Goal: Obtain resource: Obtain resource

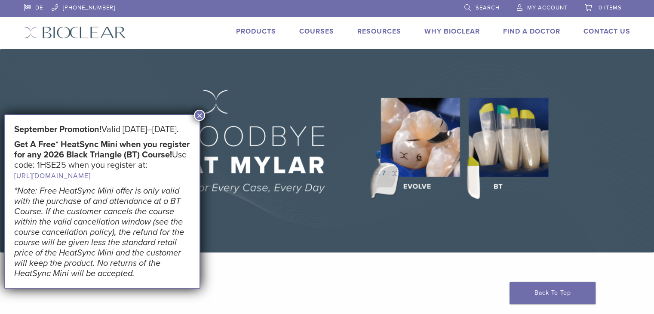
click at [282, 40] on div "DE 1.855.712.5327 Search My Account 0 items Cart No products in the cart. Back …" at bounding box center [327, 24] width 619 height 49
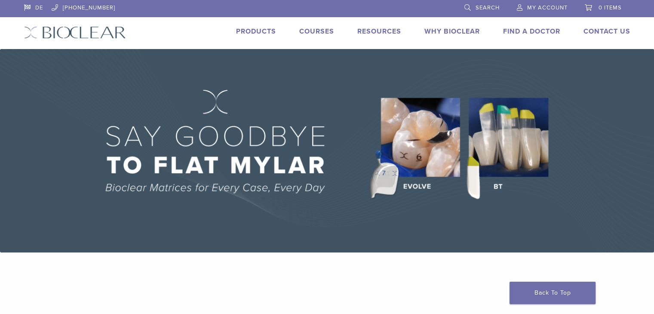
click at [444, 31] on link "Why Bioclear" at bounding box center [451, 31] width 55 height 9
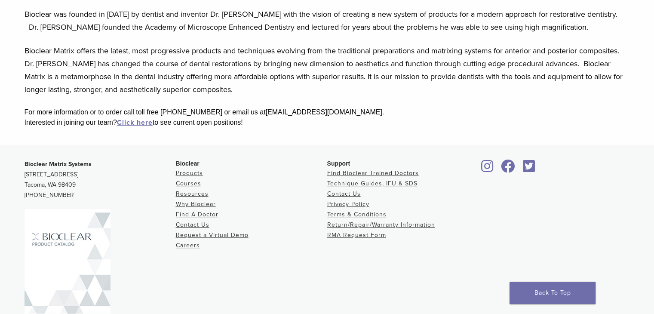
scroll to position [161, 0]
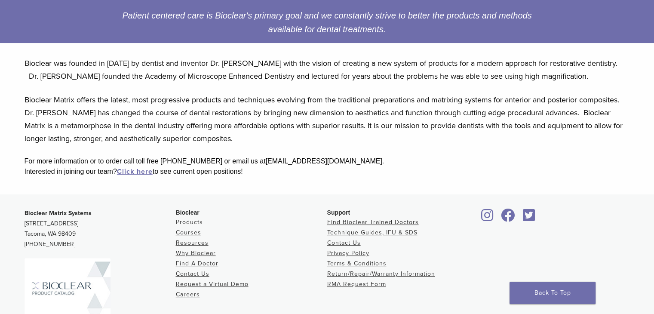
click at [193, 219] on link "Products" at bounding box center [189, 221] width 27 height 7
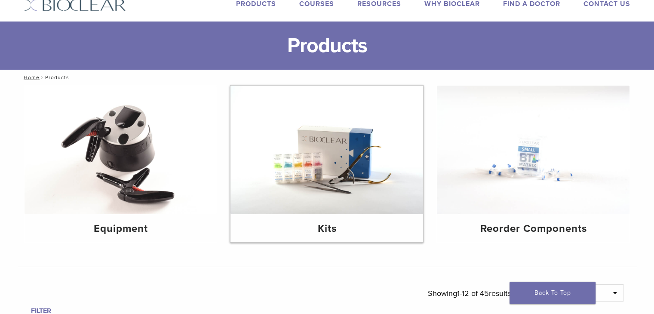
scroll to position [43, 0]
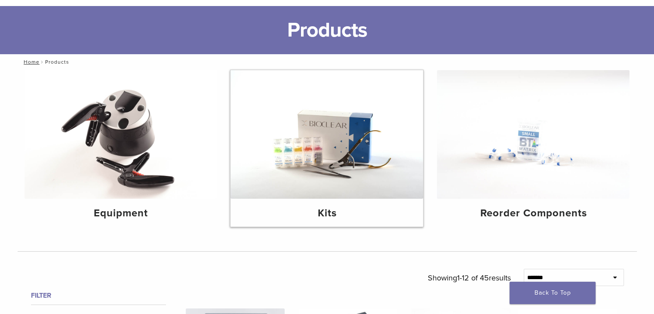
click at [326, 141] on img at bounding box center [326, 134] width 193 height 129
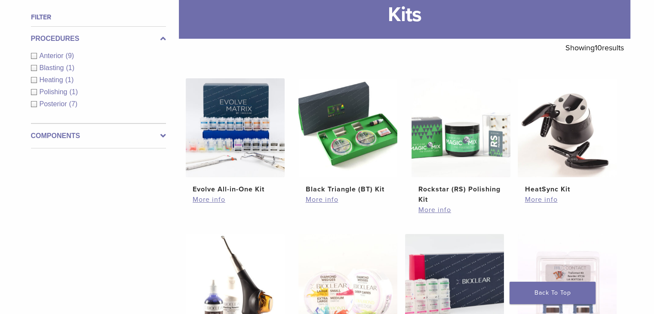
scroll to position [129, 0]
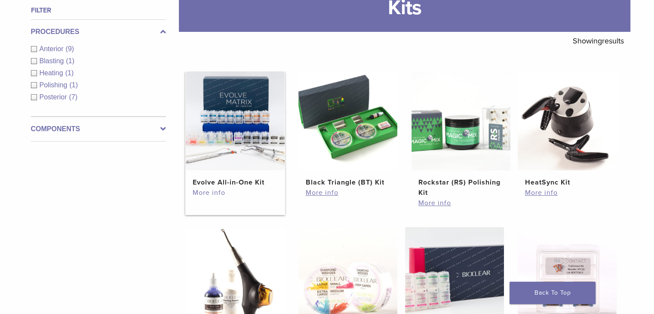
click at [206, 196] on link "More info" at bounding box center [235, 192] width 85 height 10
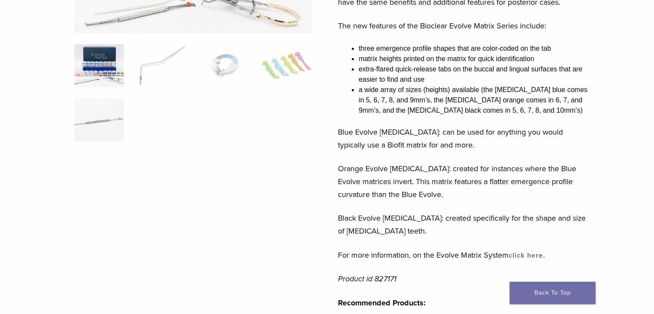
scroll to position [215, 0]
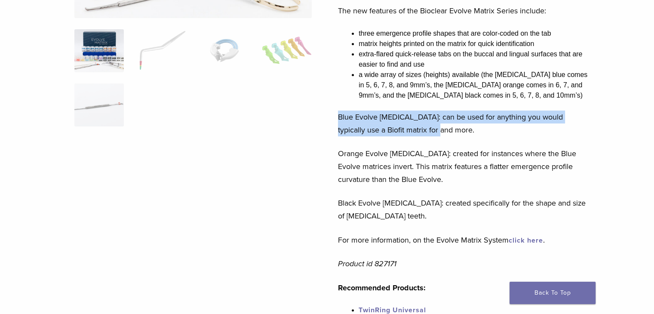
drag, startPoint x: 426, startPoint y: 129, endPoint x: 333, endPoint y: 114, distance: 94.1
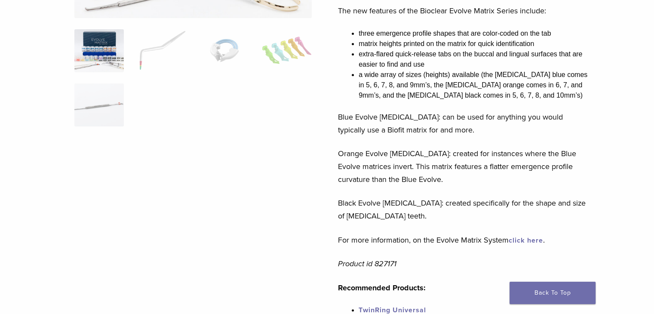
click at [307, 131] on ol at bounding box center [193, 83] width 250 height 108
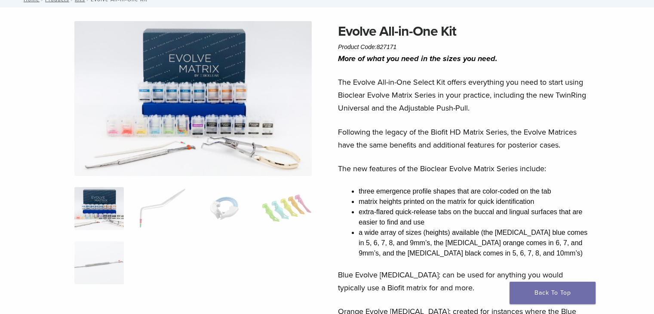
scroll to position [0, 0]
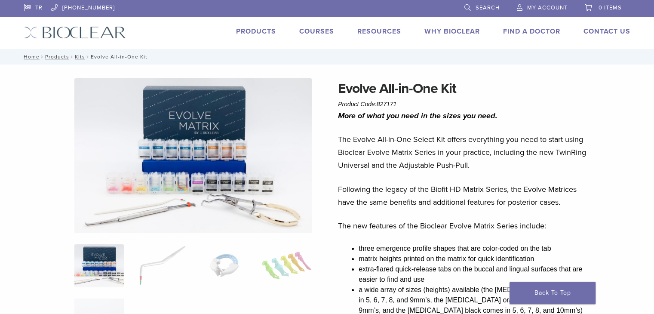
click at [458, 33] on link "Why Bioclear" at bounding box center [451, 31] width 55 height 9
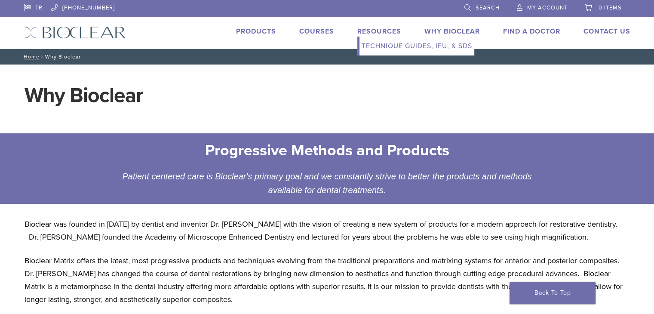
click at [381, 50] on link "Technique Guides, IFU, & SDS" at bounding box center [416, 46] width 115 height 19
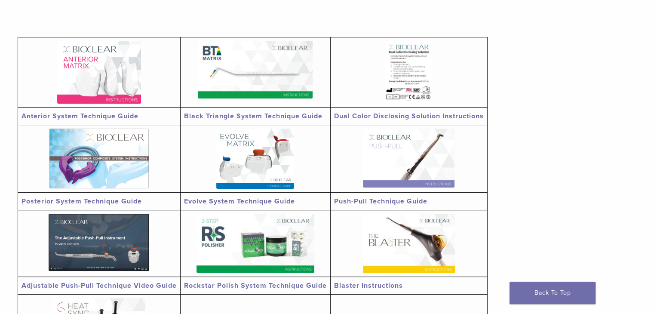
scroll to position [172, 0]
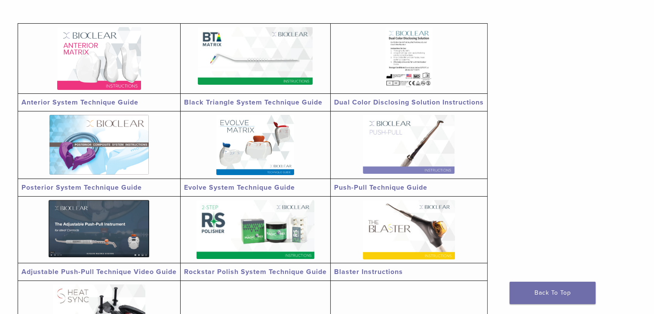
click at [88, 189] on link "Posterior System Technique Guide" at bounding box center [82, 187] width 120 height 9
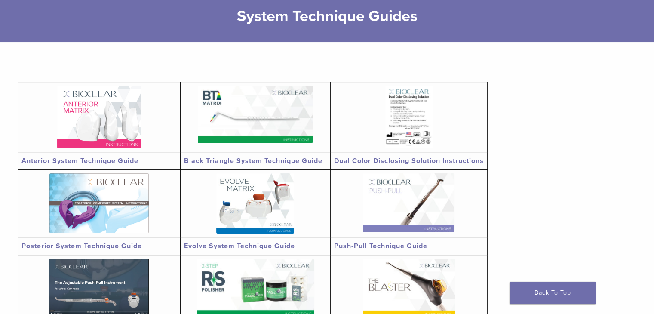
scroll to position [129, 0]
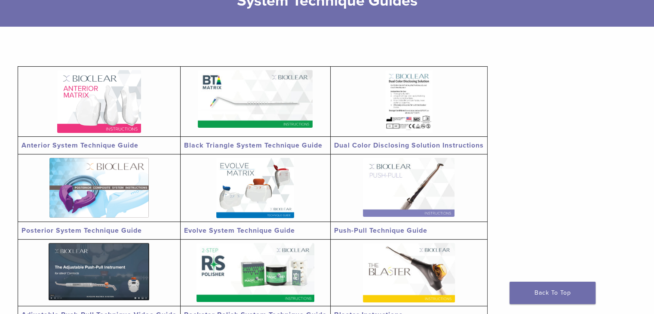
click at [244, 230] on link "Evolve System Technique Guide" at bounding box center [239, 230] width 111 height 9
